Goal: Navigation & Orientation: Find specific page/section

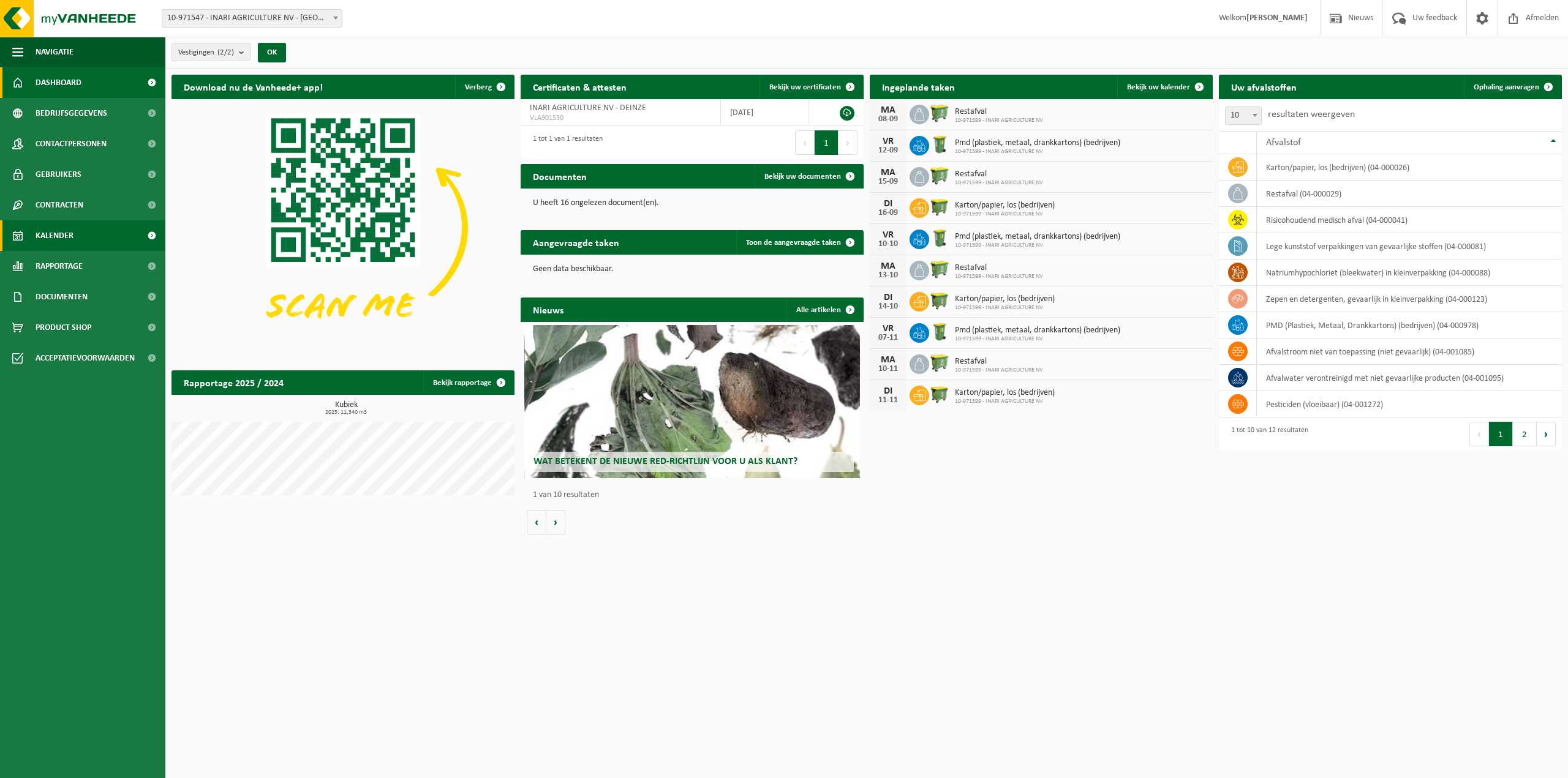
click at [70, 232] on span "Kalender" at bounding box center [54, 236] width 38 height 31
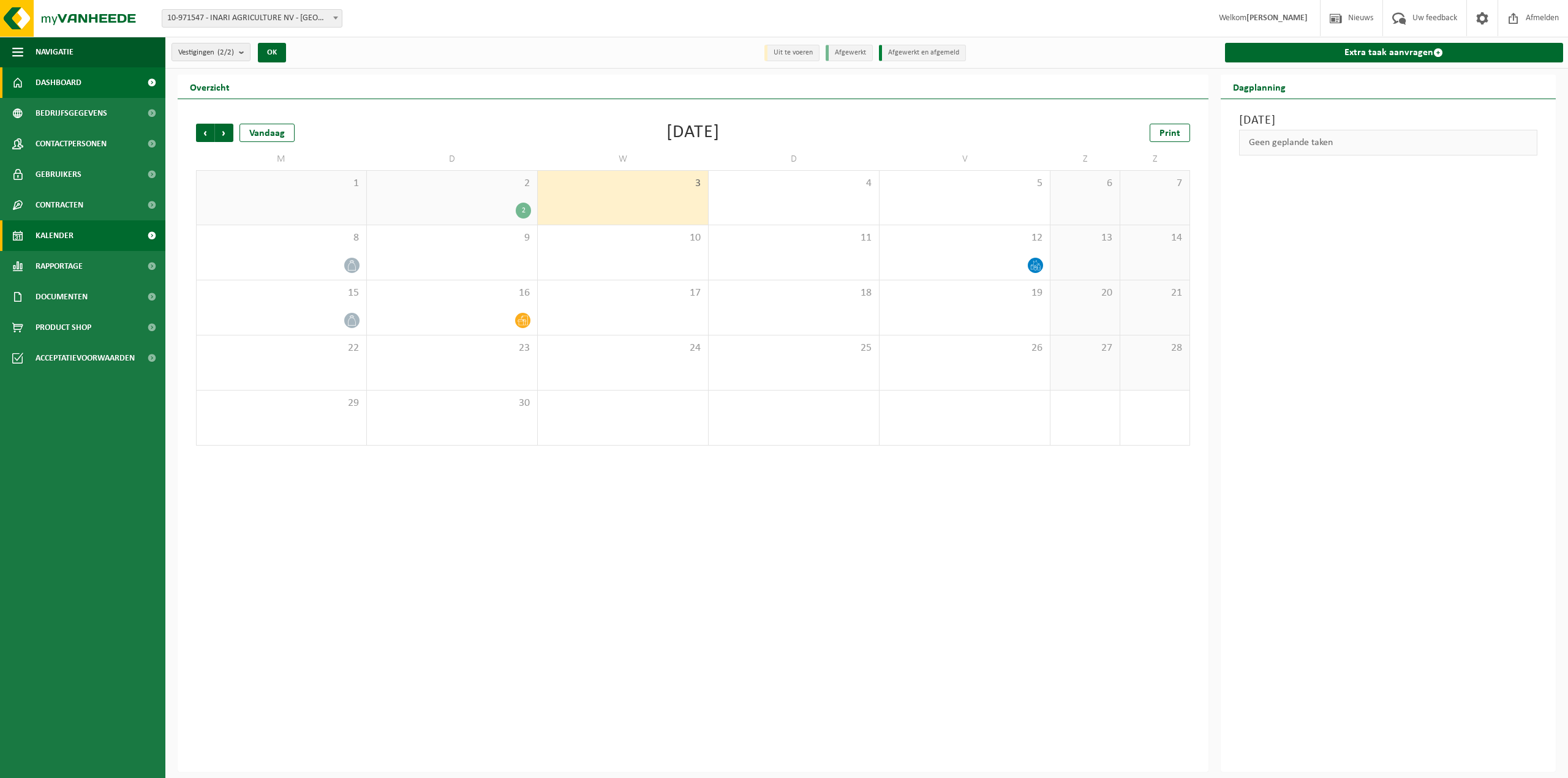
click at [89, 82] on link "Dashboard" at bounding box center [82, 82] width 165 height 31
